Goal: Transaction & Acquisition: Download file/media

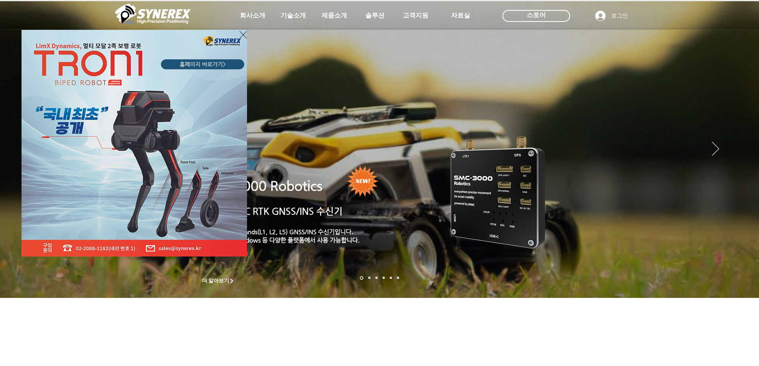
click at [534, 14] on div "LimX Dinamics" at bounding box center [379, 183] width 759 height 366
click at [242, 35] on icon "사이트로 돌아가기" at bounding box center [243, 35] width 8 height 10
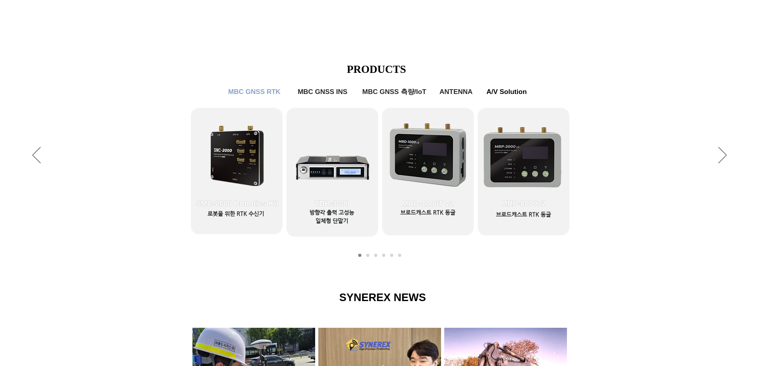
scroll to position [319, 0]
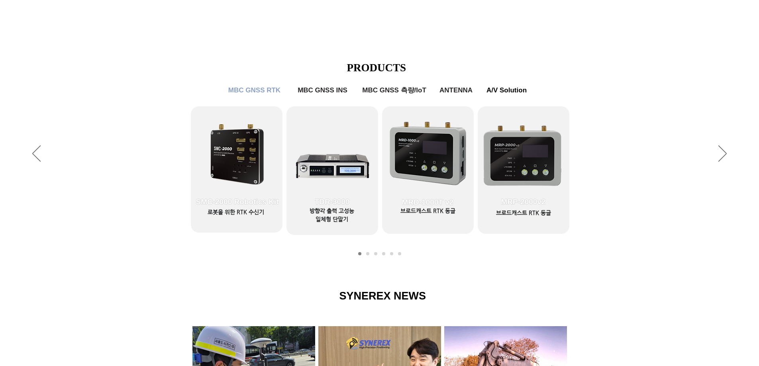
click at [366, 253] on link "MBC GNSS RTK2" at bounding box center [367, 253] width 3 height 3
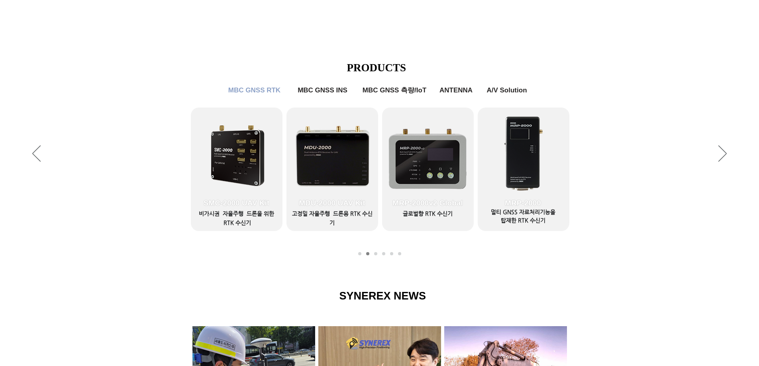
click at [374, 255] on link "MBC GNSS INS" at bounding box center [375, 253] width 3 height 3
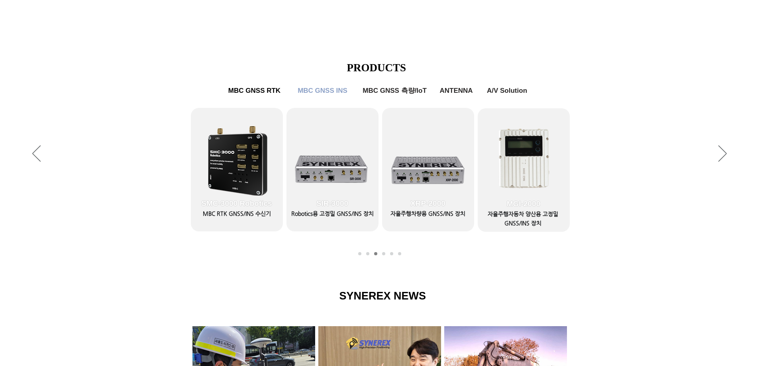
click at [385, 255] on nav "슬라이드" at bounding box center [380, 253] width 48 height 3
click at [383, 254] on link "MBC GNSS 측량/IoT" at bounding box center [383, 253] width 3 height 3
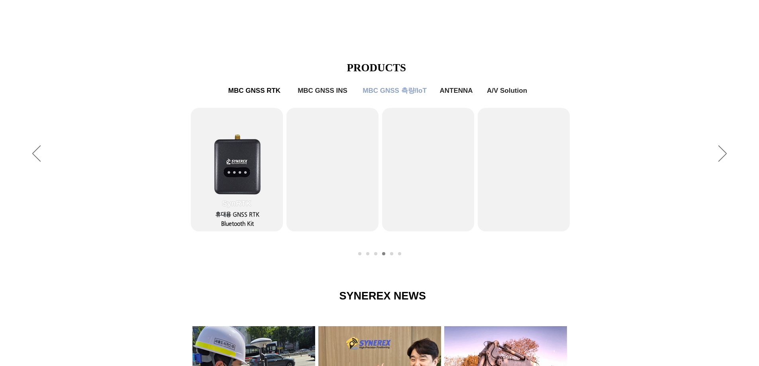
click at [392, 254] on link "ANTENNA" at bounding box center [391, 253] width 3 height 3
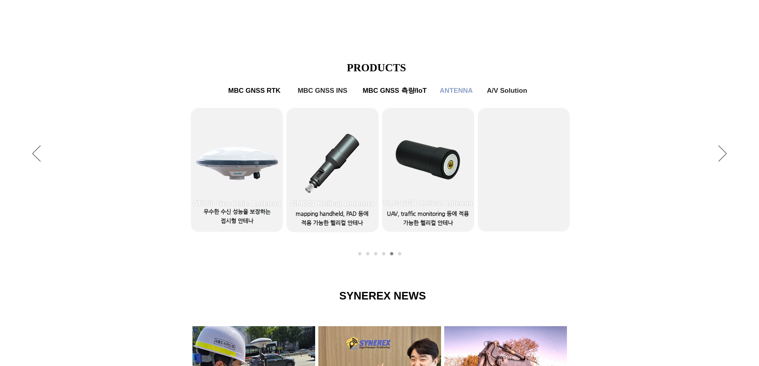
click at [400, 254] on link "A/V Solution" at bounding box center [399, 253] width 3 height 3
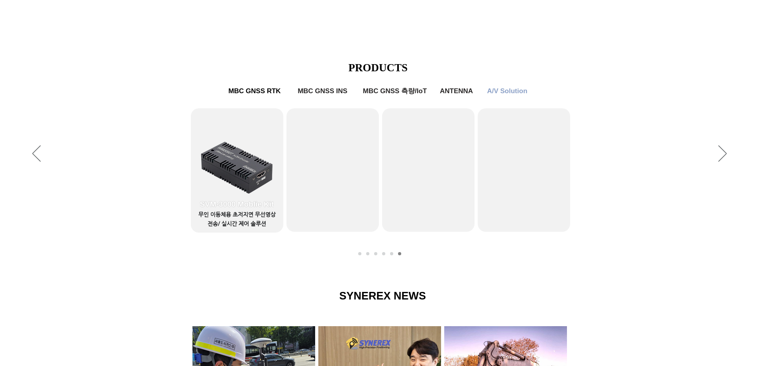
click at [360, 253] on link "MBC GNSS RTK1" at bounding box center [359, 253] width 3 height 3
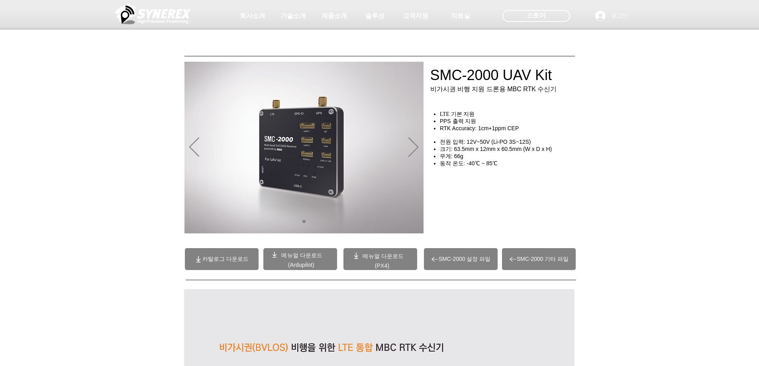
click at [221, 263] on span "카탈로그 다운로드" at bounding box center [222, 259] width 74 height 22
